Goal: Transaction & Acquisition: Subscribe to service/newsletter

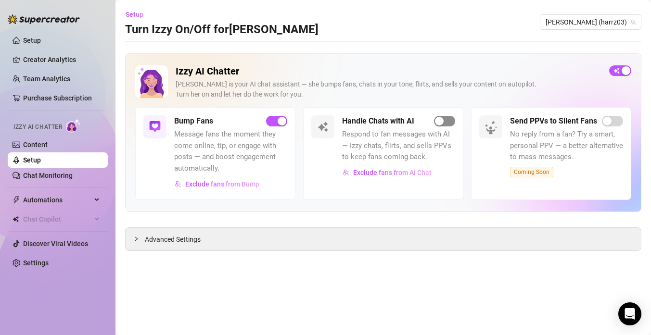
click at [436, 117] on div "button" at bounding box center [439, 121] width 9 height 9
click at [452, 116] on div "Handle Chats with AI" at bounding box center [398, 121] width 113 height 12
click at [451, 117] on span "button" at bounding box center [444, 121] width 21 height 11
click at [209, 244] on div "Advanced Settings" at bounding box center [383, 239] width 515 height 23
click at [165, 240] on span "Advanced Settings" at bounding box center [173, 239] width 56 height 11
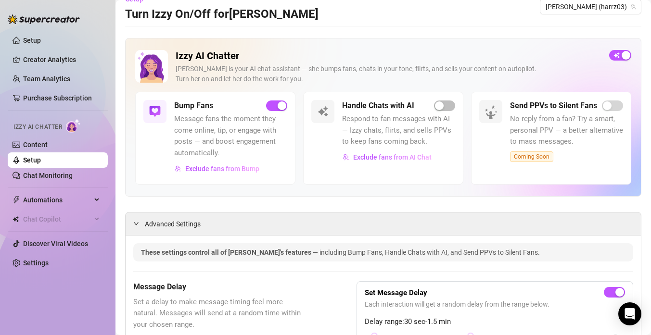
scroll to position [15, 0]
click at [434, 114] on span "Respond to fan messages with AI — Izzy chats, flirts, and sells PPVs to keep fa…" at bounding box center [398, 131] width 113 height 34
click at [451, 104] on span "button" at bounding box center [444, 106] width 21 height 11
click at [74, 98] on link "Purchase Subscription" at bounding box center [57, 98] width 69 height 8
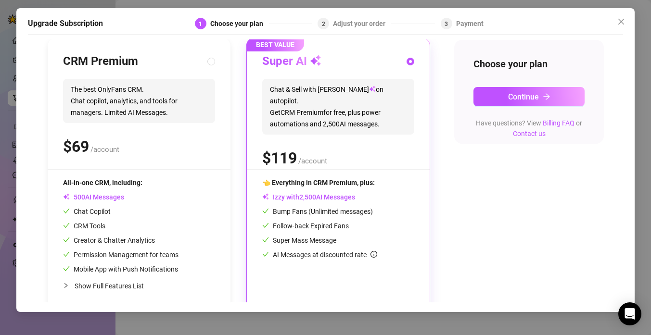
scroll to position [103, 0]
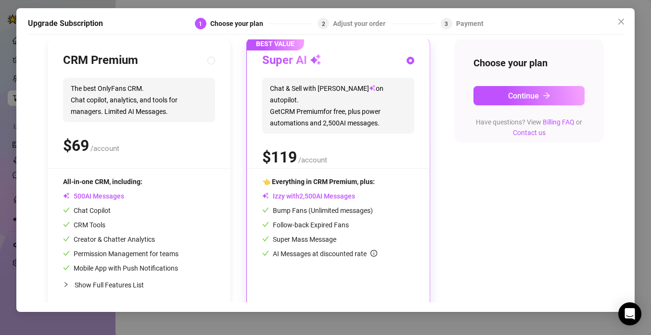
click at [375, 253] on icon "info-circle" at bounding box center [373, 253] width 7 height 7
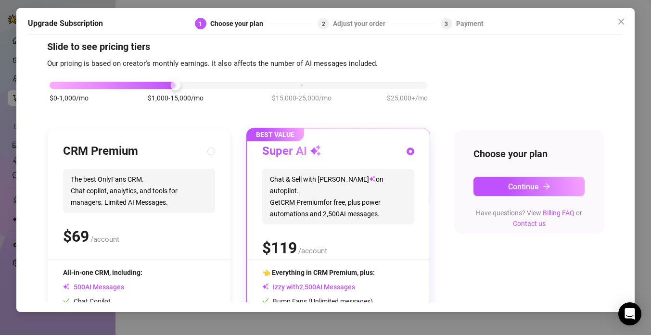
scroll to position [0, 0]
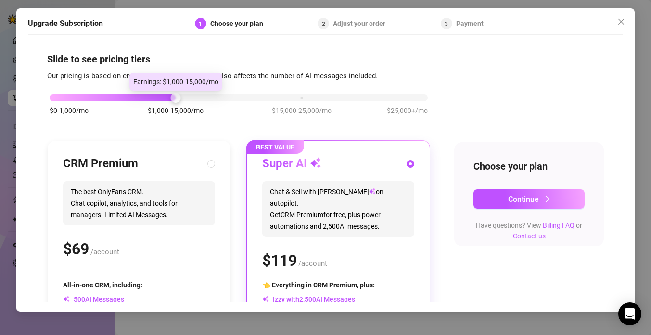
drag, startPoint x: 176, startPoint y: 98, endPoint x: 211, endPoint y: 98, distance: 35.6
click at [211, 98] on div "$0-1,000/mo $1,000-15,000/mo $15,000-25,000/mo $25,000+/mo" at bounding box center [239, 95] width 378 height 6
click at [202, 98] on div at bounding box center [239, 97] width 378 height 7
click at [180, 96] on div at bounding box center [239, 97] width 378 height 7
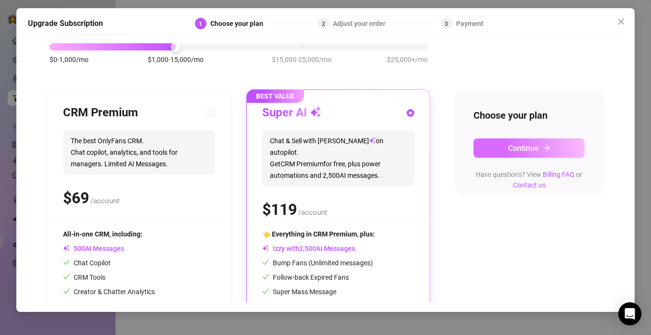
click at [524, 139] on button "Continue" at bounding box center [528, 148] width 111 height 19
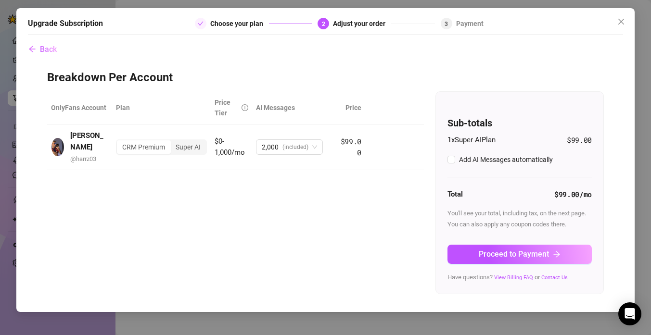
checkbox input "true"
click at [153, 145] on div "CRM Premium" at bounding box center [143, 147] width 53 height 13
click at [119, 142] on input "CRM Premium" at bounding box center [119, 142] width 0 height 0
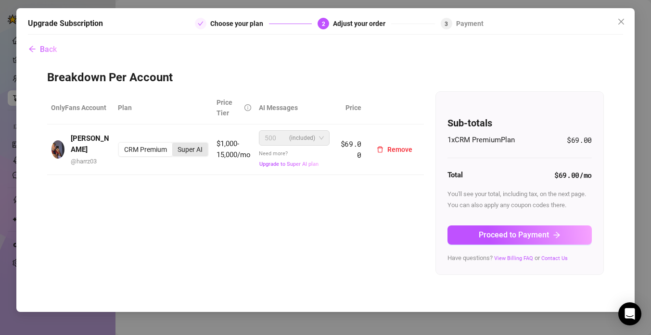
click at [185, 150] on div "Super AI" at bounding box center [190, 149] width 36 height 13
click at [175, 144] on input "Super AI" at bounding box center [175, 144] width 0 height 0
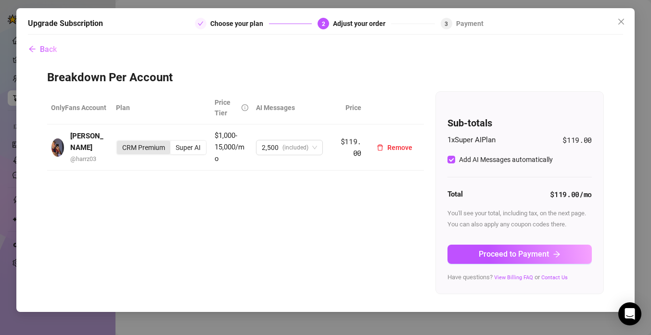
click at [150, 151] on div "CRM Premium" at bounding box center [143, 147] width 53 height 13
click at [119, 142] on input "CRM Premium" at bounding box center [119, 142] width 0 height 0
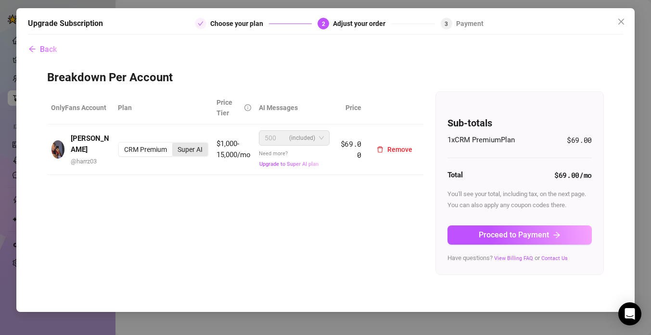
click at [205, 151] on div "Super AI" at bounding box center [190, 149] width 36 height 13
click at [175, 144] on input "Super AI" at bounding box center [175, 144] width 0 height 0
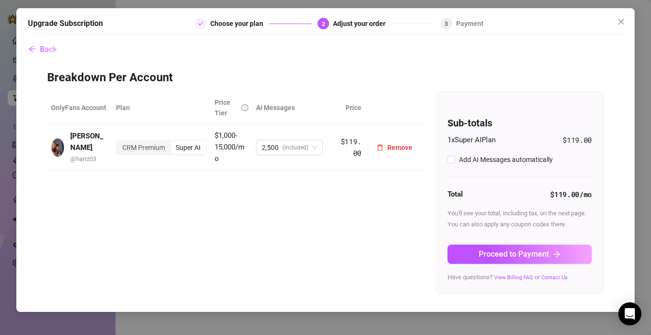
checkbox input "true"
click at [300, 153] on span "(included)" at bounding box center [295, 147] width 26 height 14
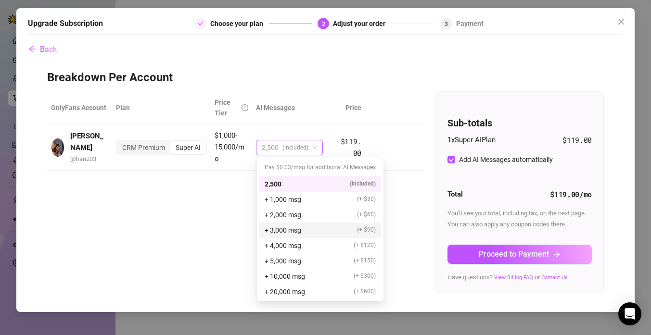
click at [303, 239] on div "+ 4,000 msg (+ $120)" at bounding box center [320, 245] width 123 height 15
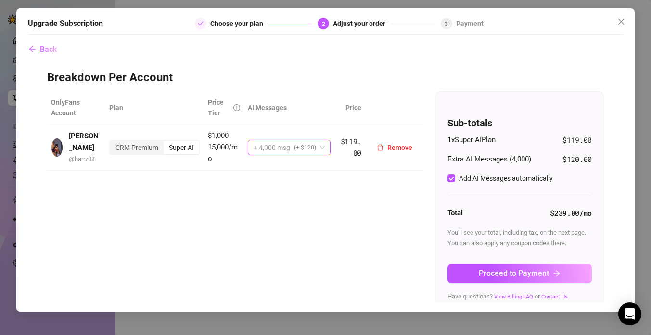
click at [316, 151] on span "(+ $120)" at bounding box center [305, 147] width 22 height 14
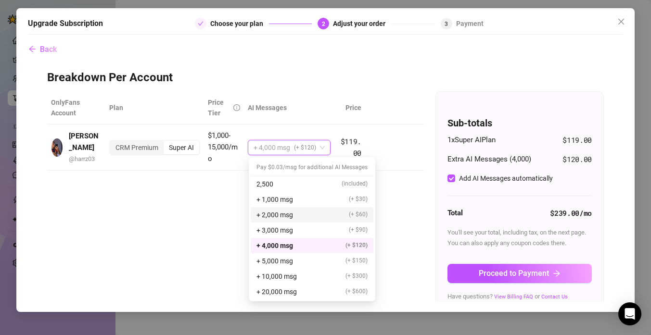
click at [307, 213] on div "+ 2,000 msg (+ $60)" at bounding box center [311, 215] width 111 height 11
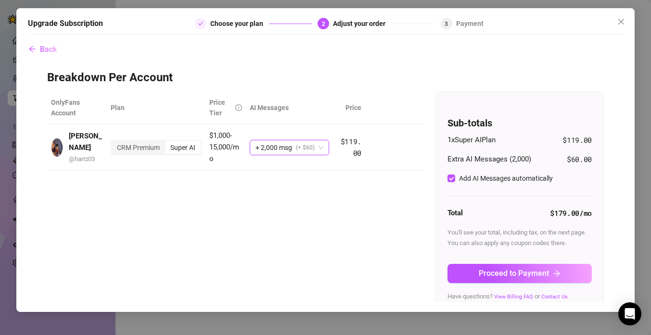
scroll to position [10, 0]
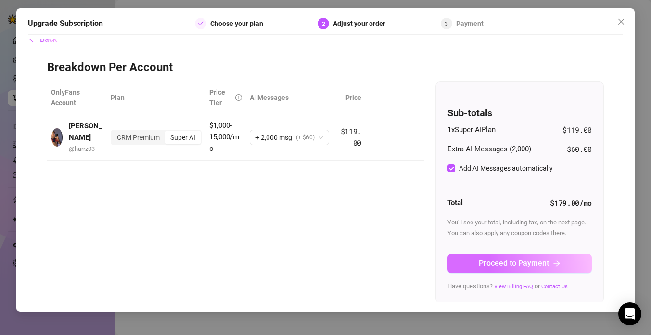
click at [489, 260] on span "Proceed to Payment" at bounding box center [514, 263] width 70 height 9
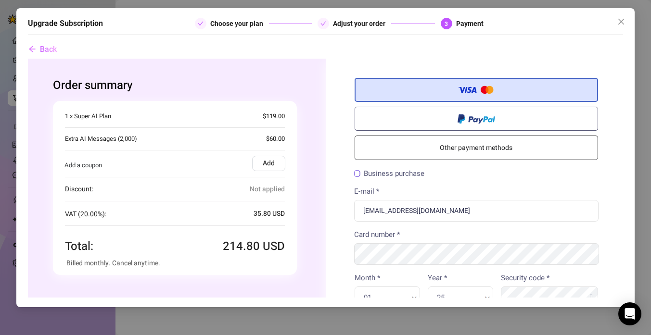
scroll to position [13, 0]
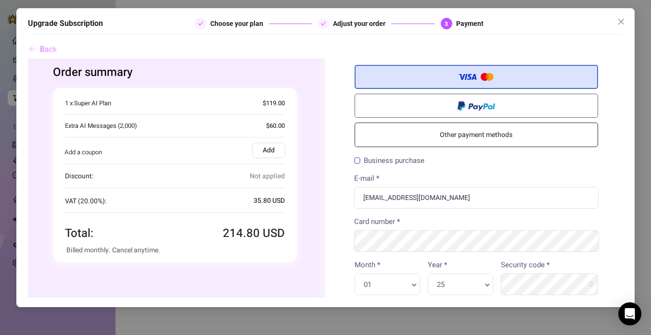
click at [45, 49] on span "Back" at bounding box center [48, 49] width 17 height 9
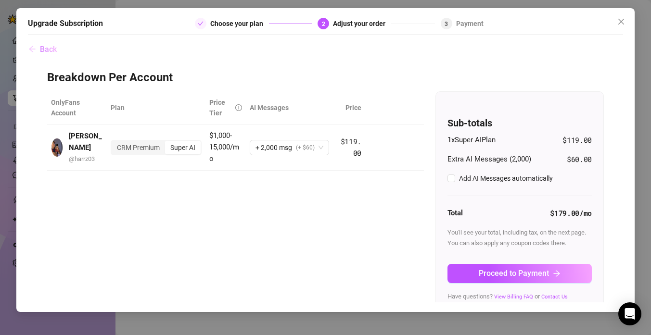
checkbox input "true"
click at [295, 146] on div "+ 2,000 msg (+ $60)" at bounding box center [284, 147] width 59 height 14
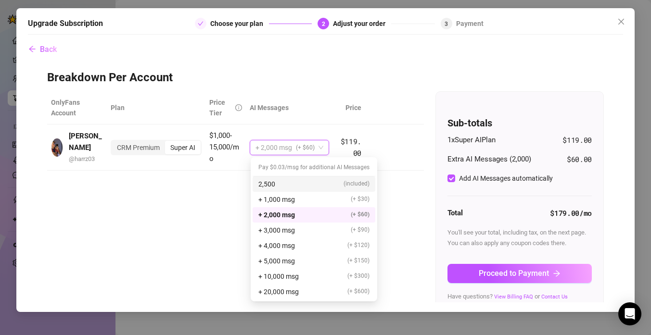
click at [300, 181] on div "2,500 (included)" at bounding box center [313, 184] width 111 height 11
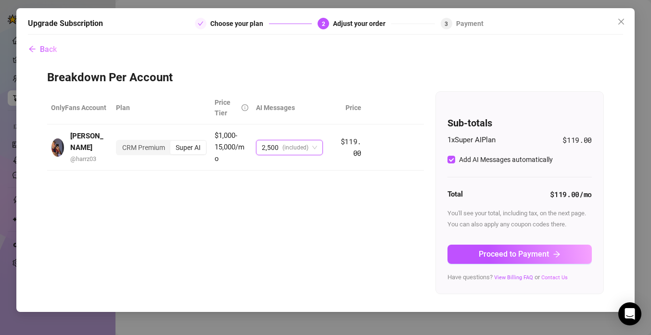
click at [554, 276] on link "Contact Us" at bounding box center [554, 278] width 26 height 6
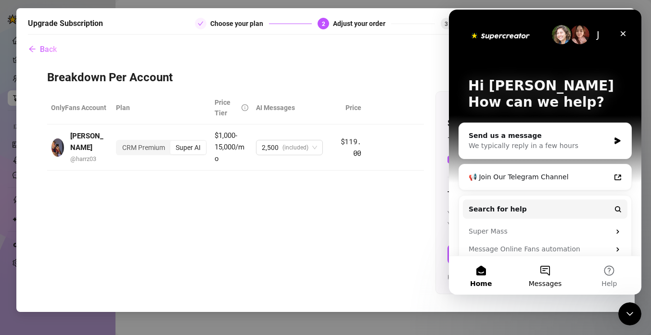
click at [542, 279] on button "Messages" at bounding box center [545, 275] width 64 height 38
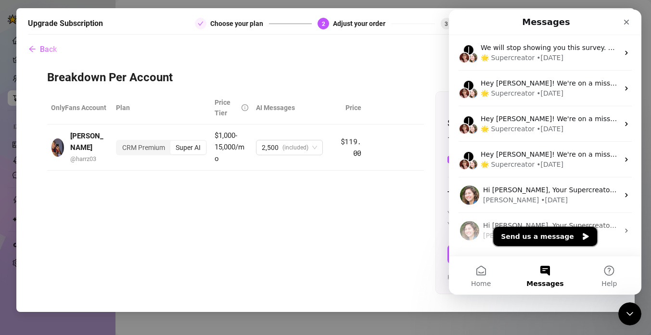
click at [554, 237] on button "Send us a message" at bounding box center [545, 236] width 104 height 19
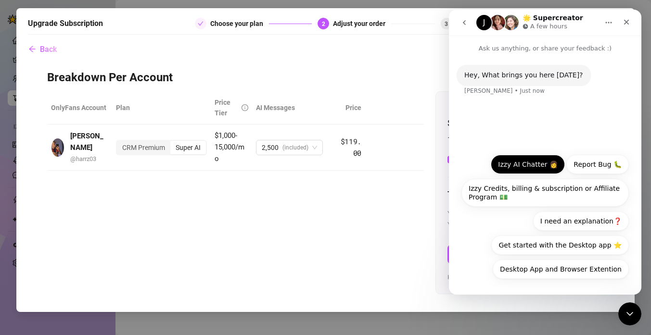
click at [540, 166] on button "Izzy AI Chatter 👩" at bounding box center [528, 164] width 74 height 19
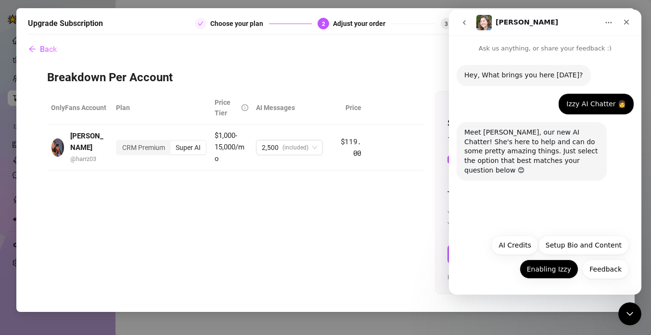
click at [556, 267] on button "Enabling Izzy" at bounding box center [548, 269] width 59 height 19
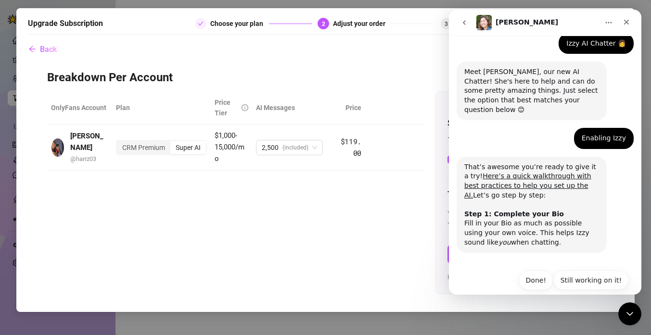
scroll to position [63, 0]
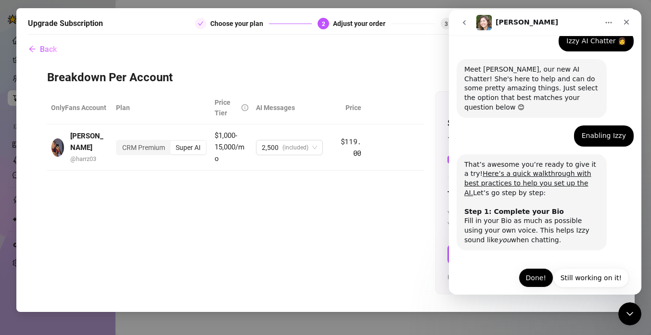
click at [541, 273] on button "Done!" at bounding box center [535, 277] width 35 height 19
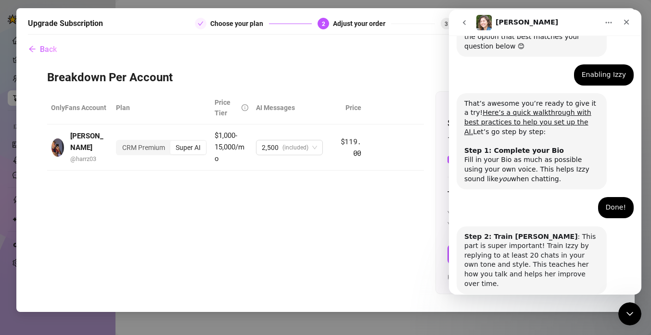
scroll to position [158, 0]
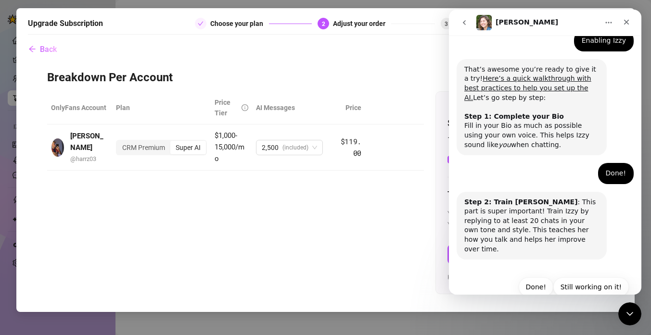
click at [541, 277] on button "Done!" at bounding box center [535, 286] width 35 height 19
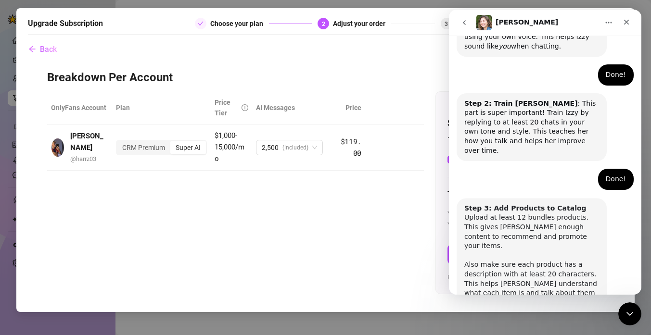
scroll to position [291, 0]
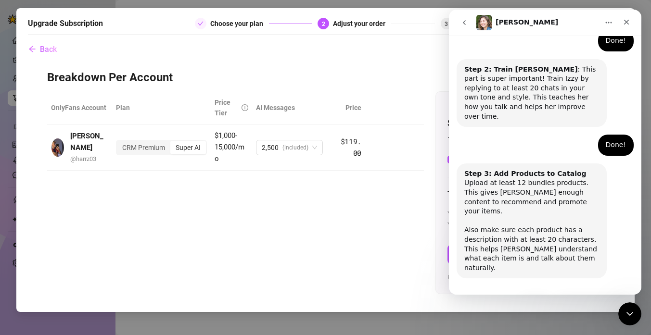
click at [528, 296] on button "Done!" at bounding box center [535, 305] width 35 height 19
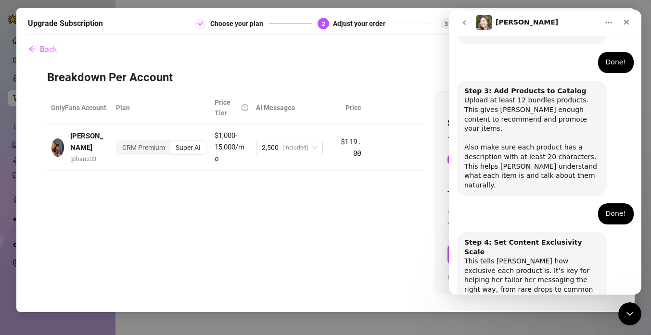
scroll to position [386, 0]
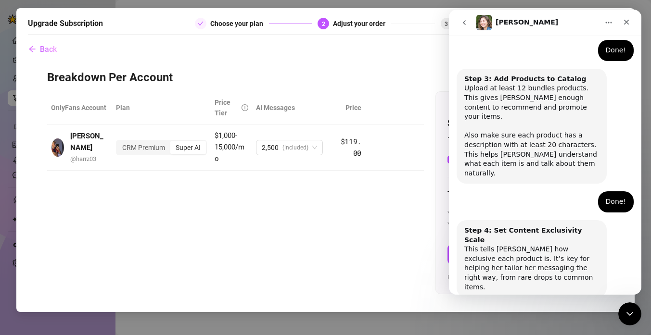
click at [528, 315] on button "Done!" at bounding box center [535, 324] width 35 height 19
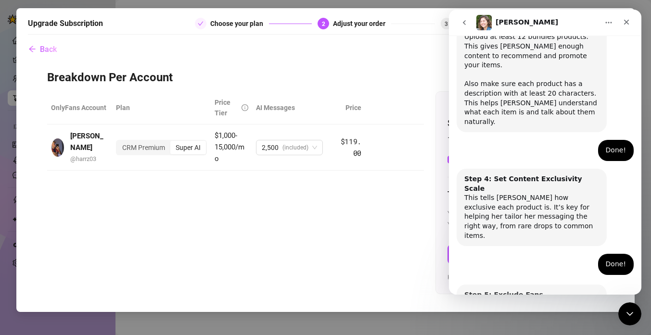
scroll to position [471, 0]
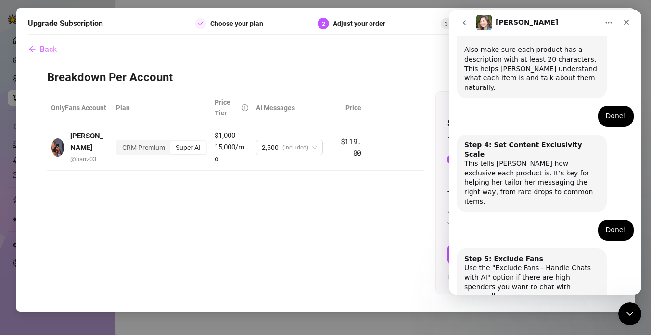
click at [528, 325] on button "Done!" at bounding box center [535, 334] width 35 height 19
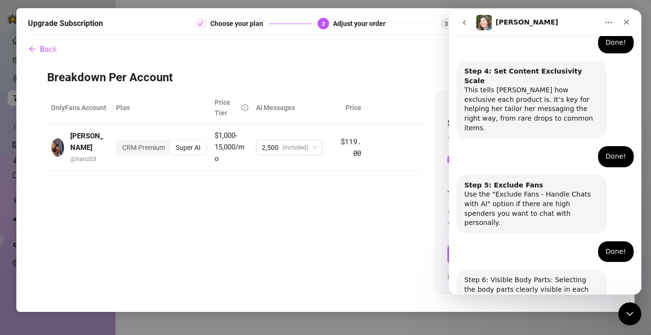
scroll to position [557, 0]
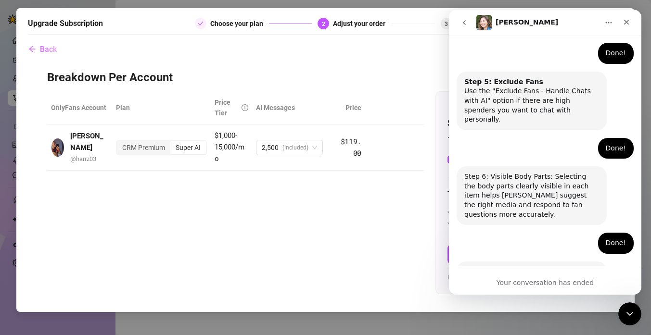
scroll to position [656, 0]
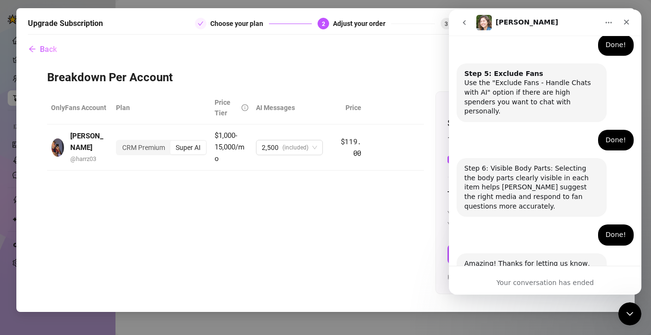
click at [330, 211] on div "OnlyFans Account Plan Price Tier AI Messages [PERSON_NAME] @ harrz03 CRM Premiu…" at bounding box center [325, 192] width 556 height 203
click at [467, 25] on icon "go back" at bounding box center [464, 23] width 8 height 8
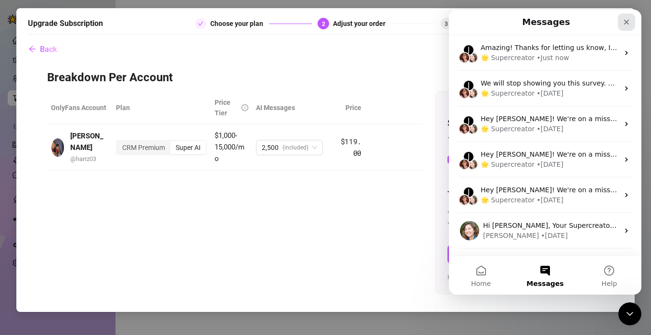
click at [625, 26] on div "Close" at bounding box center [625, 21] width 17 height 17
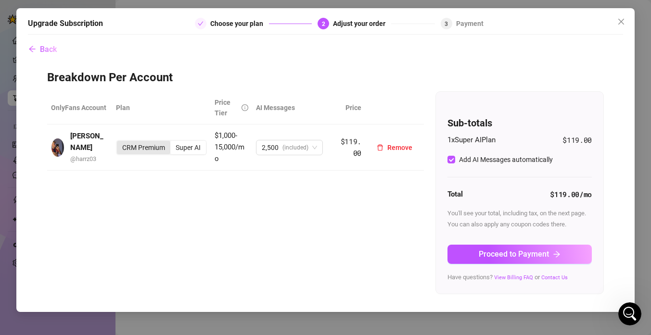
click at [148, 143] on div "CRM Premium" at bounding box center [143, 147] width 53 height 13
click at [119, 142] on input "CRM Premium" at bounding box center [119, 142] width 0 height 0
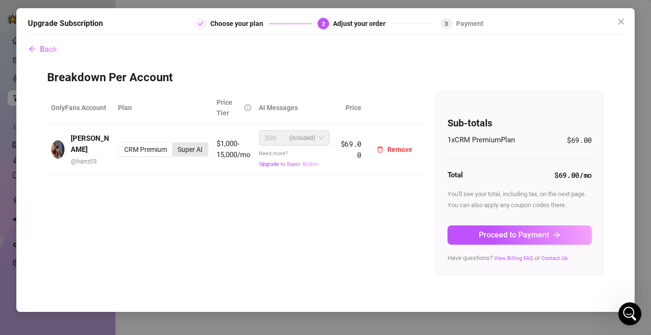
click at [176, 155] on div "Super AI" at bounding box center [190, 149] width 36 height 13
click at [175, 144] on input "Super AI" at bounding box center [175, 144] width 0 height 0
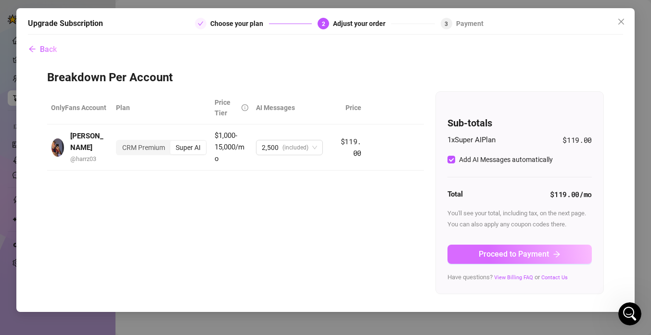
click at [555, 256] on icon "arrow-right" at bounding box center [557, 255] width 8 height 8
